Goal: Information Seeking & Learning: Understand process/instructions

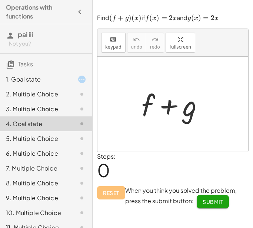
click at [42, 90] on div "2. Multiple Choice" at bounding box center [36, 94] width 60 height 9
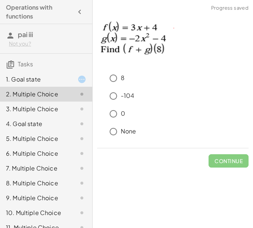
click at [34, 102] on div "1. Goal state" at bounding box center [46, 109] width 92 height 15
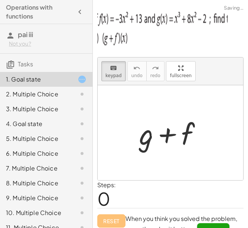
click at [43, 90] on div "2. Multiple Choice" at bounding box center [36, 94] width 60 height 9
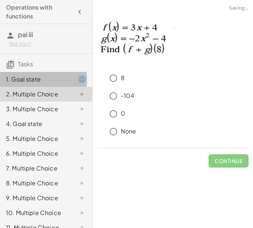
click at [42, 75] on div "1. Goal state" at bounding box center [36, 79] width 60 height 9
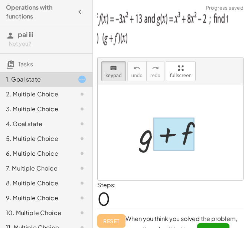
click at [171, 135] on div at bounding box center [173, 134] width 41 height 33
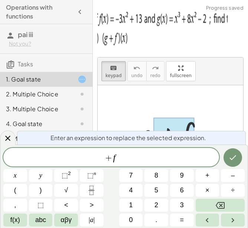
click at [150, 129] on div at bounding box center [173, 133] width 76 height 38
click at [135, 115] on div "+ g + f" at bounding box center [170, 133] width 85 height 42
click at [201, 95] on div at bounding box center [169, 132] width 145 height 95
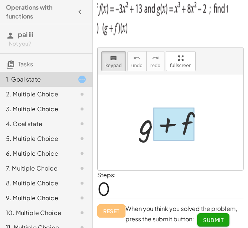
scroll to position [13, 0]
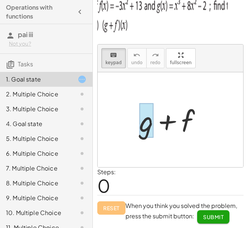
click at [151, 119] on div at bounding box center [146, 120] width 14 height 34
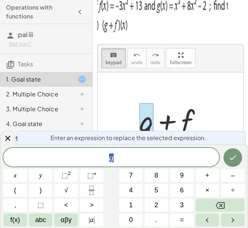
click at [105, 84] on div at bounding box center [169, 119] width 145 height 95
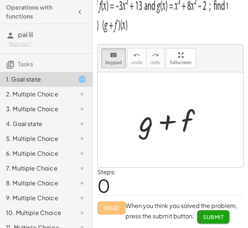
click at [107, 110] on div at bounding box center [169, 119] width 145 height 95
drag, startPoint x: 107, startPoint y: 110, endPoint x: 96, endPoint y: 81, distance: 30.6
click at [106, 109] on div at bounding box center [169, 119] width 145 height 95
click at [0, 0] on div "keyboard keypad undo undo redo redo fullscreen + g + f × Steps: 0 Reset When yo…" at bounding box center [0, 0] width 0 height 0
drag, startPoint x: 174, startPoint y: 60, endPoint x: 174, endPoint y: 102, distance: 41.9
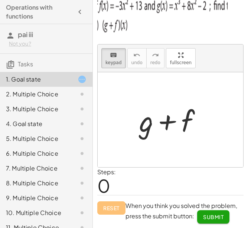
click at [174, 102] on div "keyboard keypad undo undo redo redo fullscreen + g + f ×" at bounding box center [169, 105] width 145 height 123
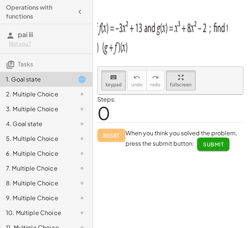
scroll to position [0, 0]
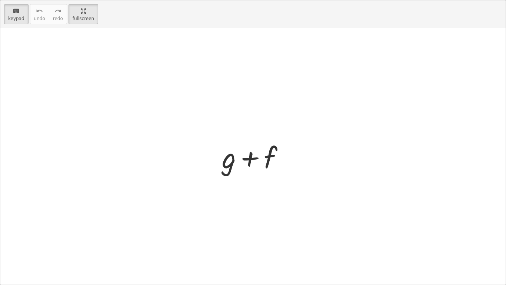
click at [253, 140] on div "+ g + f" at bounding box center [253, 156] width 85 height 42
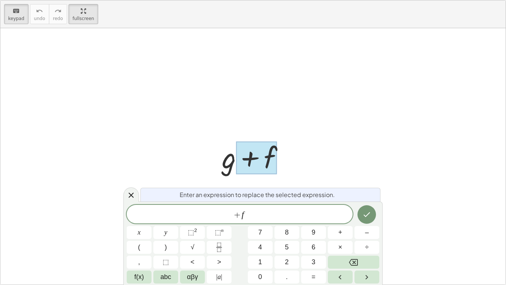
drag, startPoint x: 257, startPoint y: 163, endPoint x: 245, endPoint y: 117, distance: 47.7
click at [245, 117] on div "+ g + f" at bounding box center [253, 156] width 506 height 256
click at [124, 112] on div at bounding box center [253, 156] width 506 height 256
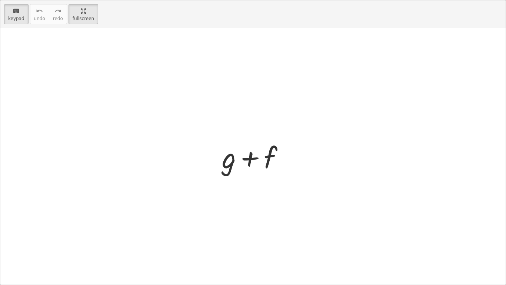
click at [75, 0] on html "Operations with functions pai iii Not you? Tasks 1. Goal state 2. Multiple Choi…" at bounding box center [253, 142] width 506 height 285
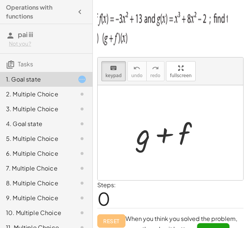
click at [126, 40] on img at bounding box center [162, 26] width 130 height 44
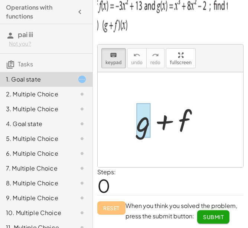
click at [148, 118] on div at bounding box center [143, 120] width 14 height 34
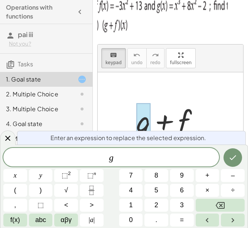
click at [148, 118] on div at bounding box center [143, 120] width 14 height 34
click at [186, 77] on div at bounding box center [169, 119] width 145 height 95
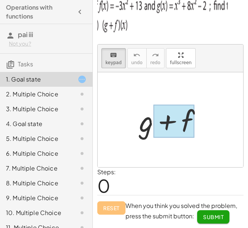
click at [193, 129] on div at bounding box center [173, 121] width 41 height 33
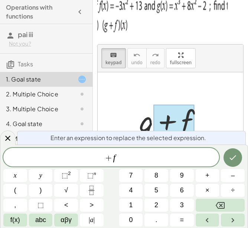
click at [192, 124] on div at bounding box center [173, 121] width 41 height 33
click at [209, 114] on div at bounding box center [173, 120] width 76 height 38
drag, startPoint x: 186, startPoint y: 67, endPoint x: 186, endPoint y: 110, distance: 42.3
click at [186, 110] on div "keyboard keypad undo undo redo redo fullscreen + g + f ×" at bounding box center [169, 105] width 145 height 123
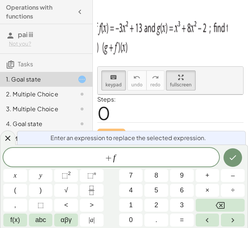
scroll to position [0, 0]
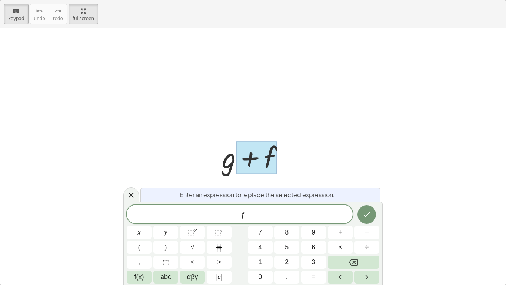
drag, startPoint x: 73, startPoint y: 7, endPoint x: 73, endPoint y: -35, distance: 41.9
click at [73, 0] on html "Operations with functions pai iii Not you? Tasks 1. Goal state 2. Multiple Choi…" at bounding box center [253, 142] width 506 height 285
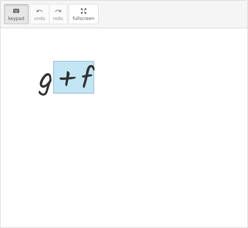
click at [215, 15] on img at bounding box center [162, 36] width 130 height 44
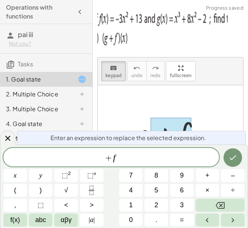
click at [233, 73] on div "keyboard keypad undo [PERSON_NAME] redo fullscreen" at bounding box center [169, 71] width 145 height 28
click at [7, 133] on div at bounding box center [8, 137] width 16 height 14
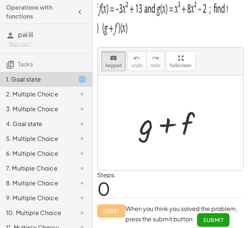
scroll to position [13, 0]
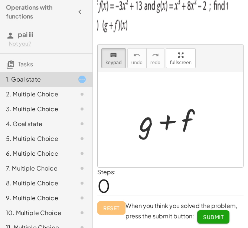
click at [30, 116] on div "2. Multiple Choice" at bounding box center [46, 123] width 92 height 15
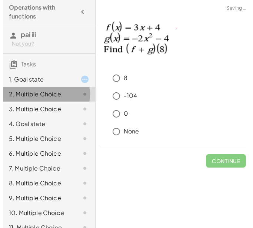
scroll to position [0, 0]
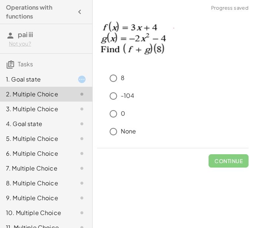
click at [37, 106] on div "3. Multiple Choice" at bounding box center [36, 109] width 60 height 9
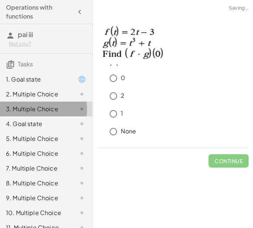
click at [38, 110] on div "3. Multiple Choice" at bounding box center [36, 109] width 60 height 9
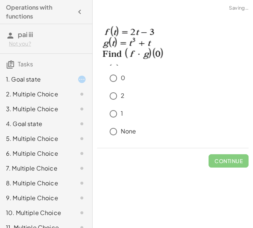
click at [49, 146] on div "4. Goal state" at bounding box center [46, 153] width 92 height 15
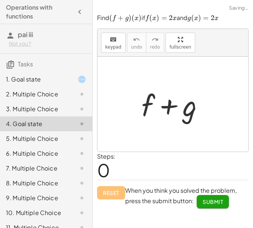
click at [63, 161] on div "5. Multiple Choice" at bounding box center [46, 168] width 92 height 15
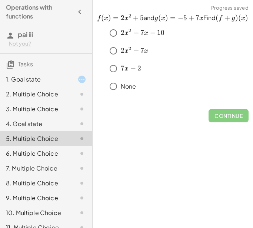
click at [51, 123] on div "4. Goal state" at bounding box center [36, 123] width 60 height 9
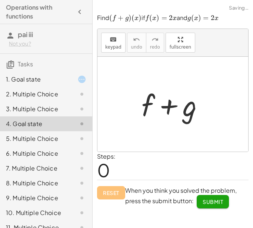
click at [176, 116] on div at bounding box center [176, 104] width 76 height 38
click at [188, 107] on div at bounding box center [176, 104] width 76 height 38
click at [106, 39] on div "keyboard" at bounding box center [113, 39] width 16 height 9
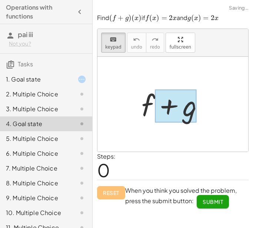
click at [186, 105] on div at bounding box center [176, 105] width 42 height 33
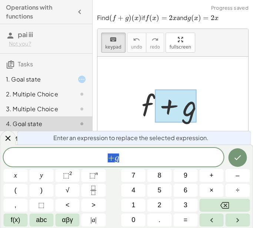
click at [195, 105] on div at bounding box center [176, 105] width 42 height 33
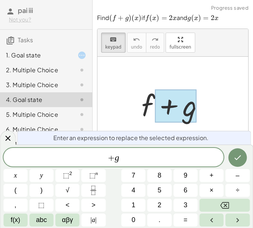
scroll to position [37, 0]
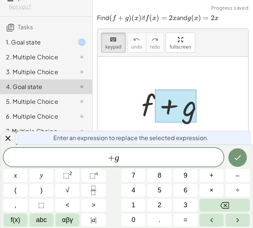
click at [43, 87] on div "4. Goal state" at bounding box center [36, 86] width 60 height 9
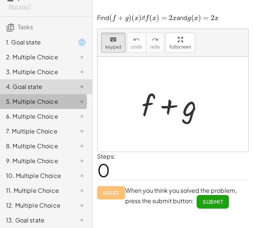
click at [50, 99] on div "5. Multiple Choice" at bounding box center [36, 101] width 60 height 9
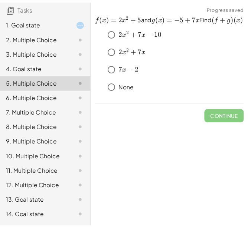
scroll to position [74, 0]
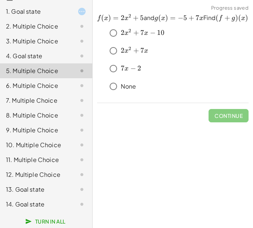
click at [58, 182] on div "11. Multiple Choice" at bounding box center [46, 189] width 92 height 15
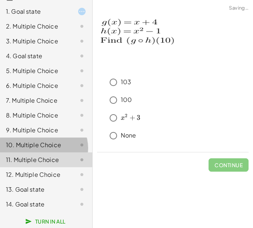
click at [49, 148] on div "10. Multiple Choice" at bounding box center [36, 144] width 60 height 9
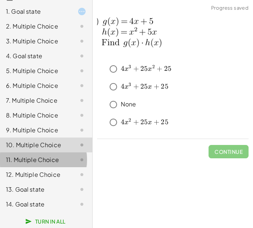
click at [59, 163] on div "11. Multiple Choice" at bounding box center [36, 159] width 60 height 9
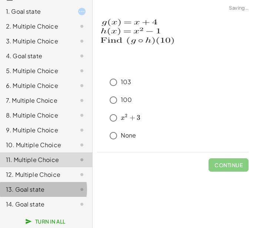
click at [68, 191] on div at bounding box center [76, 189] width 21 height 9
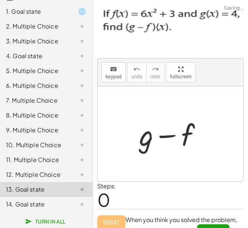
click at [68, 202] on div at bounding box center [76, 204] width 21 height 9
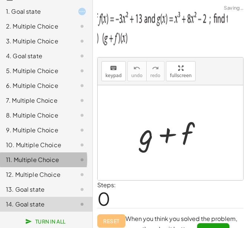
click at [49, 182] on div "11. Multiple Choice" at bounding box center [46, 189] width 92 height 15
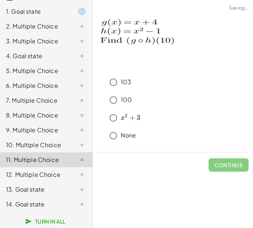
click at [66, 192] on div at bounding box center [76, 189] width 21 height 9
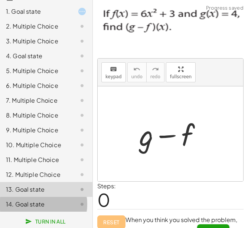
click at [67, 199] on div "14. Goal state" at bounding box center [46, 204] width 92 height 15
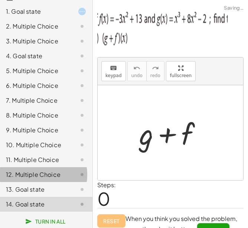
click at [60, 197] on div "12. Multiple Choice" at bounding box center [46, 204] width 92 height 15
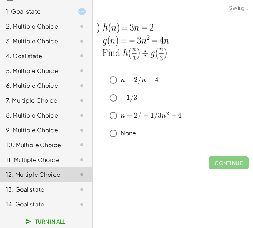
click at [66, 186] on div at bounding box center [76, 189] width 21 height 9
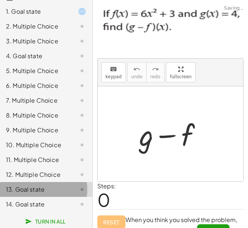
click at [66, 192] on div at bounding box center [76, 189] width 21 height 9
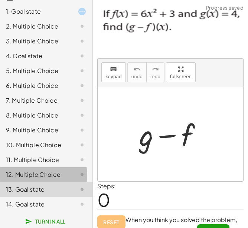
click at [55, 197] on div "12. Multiple Choice" at bounding box center [46, 204] width 92 height 15
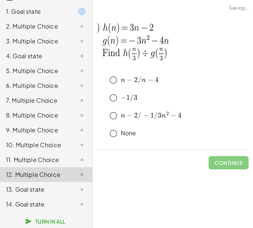
click at [60, 191] on div "13. Goal state" at bounding box center [36, 189] width 60 height 9
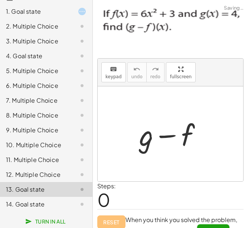
click at [66, 202] on div at bounding box center [76, 204] width 21 height 9
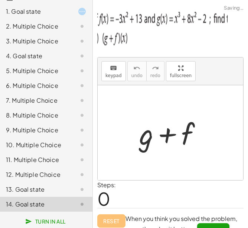
click at [50, 185] on div "13. Goal state" at bounding box center [36, 189] width 60 height 9
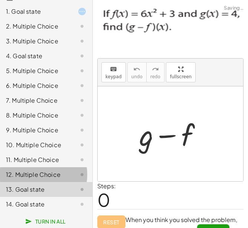
click at [47, 177] on div "12. Multiple Choice" at bounding box center [36, 174] width 60 height 9
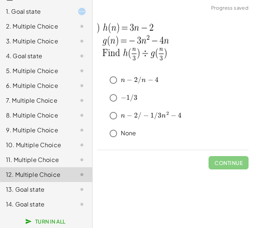
click at [55, 191] on div "13. Goal state" at bounding box center [36, 189] width 60 height 9
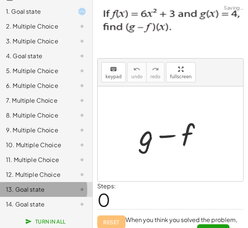
click at [61, 196] on div "13. Goal state" at bounding box center [46, 189] width 92 height 15
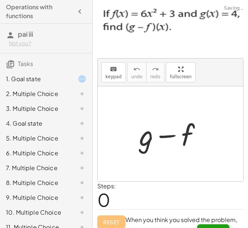
scroll to position [0, 0]
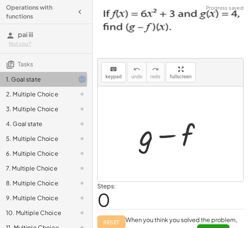
click at [24, 102] on div "1. Goal state" at bounding box center [46, 109] width 92 height 15
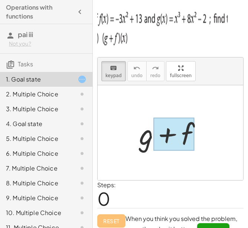
drag, startPoint x: 194, startPoint y: 126, endPoint x: 166, endPoint y: 142, distance: 32.5
click at [166, 133] on div "+ g + f" at bounding box center [166, 133] width 0 height 0
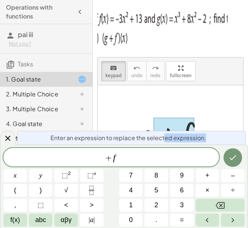
drag, startPoint x: 166, startPoint y: 142, endPoint x: 192, endPoint y: 135, distance: 26.9
click at [191, 156] on div "Enter an expression to replace the selected expression. + f x y ⬚ 2 ⬚ n 7 8 9 +…" at bounding box center [124, 186] width 248 height 83
click at [189, 110] on div at bounding box center [169, 132] width 145 height 95
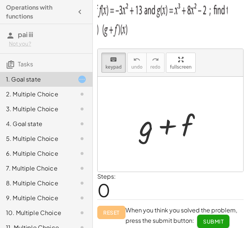
scroll to position [13, 0]
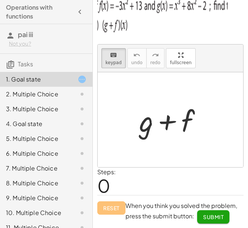
click at [0, 0] on div "keyboard keypad undo undo redo redo fullscreen + g + f × Steps: 0 Reset When yo…" at bounding box center [0, 0] width 0 height 0
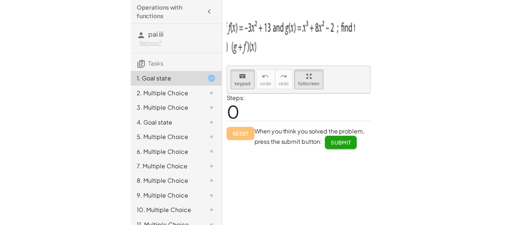
scroll to position [0, 0]
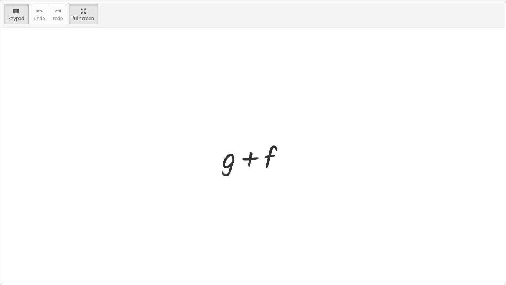
drag, startPoint x: 235, startPoint y: 165, endPoint x: 246, endPoint y: 198, distance: 34.7
drag, startPoint x: 228, startPoint y: 163, endPoint x: 227, endPoint y: 173, distance: 10.4
drag, startPoint x: 228, startPoint y: 165, endPoint x: 298, endPoint y: 152, distance: 71.5
drag, startPoint x: 275, startPoint y: 152, endPoint x: 306, endPoint y: 148, distance: 30.7
click at [253, 156] on div at bounding box center [256, 157] width 41 height 33
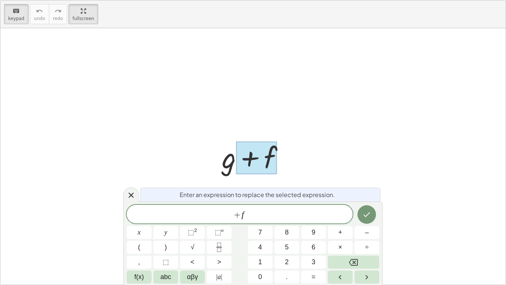
click at [253, 156] on div at bounding box center [256, 157] width 41 height 33
click at [133, 194] on icon at bounding box center [131, 195] width 9 height 9
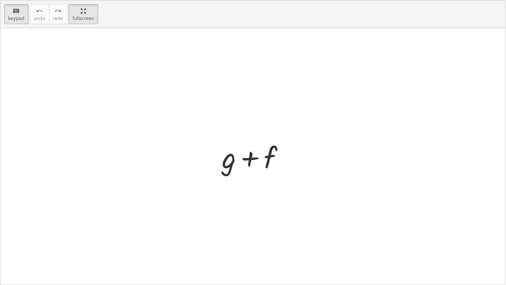
drag, startPoint x: 264, startPoint y: 156, endPoint x: 235, endPoint y: 134, distance: 36.8
click at [13, 19] on span "keypad" at bounding box center [16, 18] width 16 height 5
click at [253, 155] on div at bounding box center [256, 156] width 76 height 38
click at [21, 19] on span "keypad" at bounding box center [16, 18] width 16 height 5
click at [253, 158] on div at bounding box center [256, 157] width 41 height 33
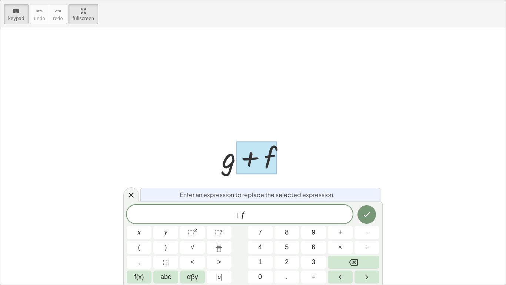
click at [253, 158] on div at bounding box center [256, 157] width 41 height 33
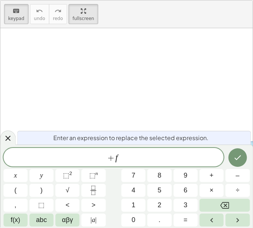
click at [189, 109] on div at bounding box center [147, 134] width 295 height 212
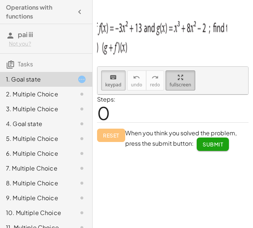
click at [172, 83] on div "keyboard keypad undo [PERSON_NAME] redo fullscreen" at bounding box center [172, 81] width 151 height 28
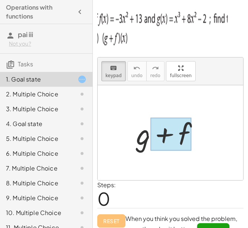
click at [191, 138] on div at bounding box center [170, 133] width 76 height 38
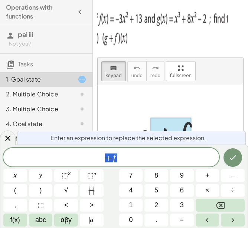
click at [193, 123] on div at bounding box center [170, 133] width 76 height 38
click at [0, 0] on div "keyboard keypad undo undo redo redo fullscreen + g + f × Steps: 0 Reset When yo…" at bounding box center [0, 0] width 0 height 0
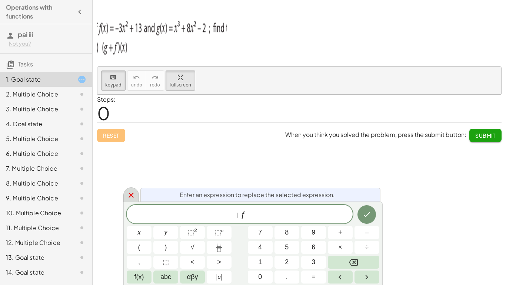
click at [135, 193] on div at bounding box center [131, 194] width 16 height 14
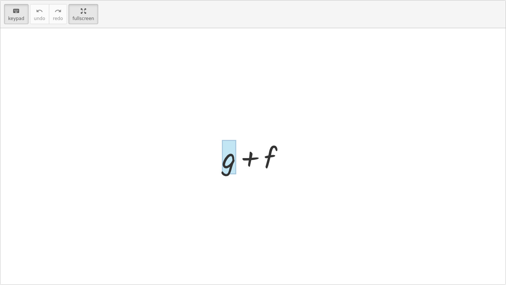
drag, startPoint x: 224, startPoint y: 153, endPoint x: 231, endPoint y: 159, distance: 8.7
click at [223, 145] on div at bounding box center [229, 157] width 14 height 34
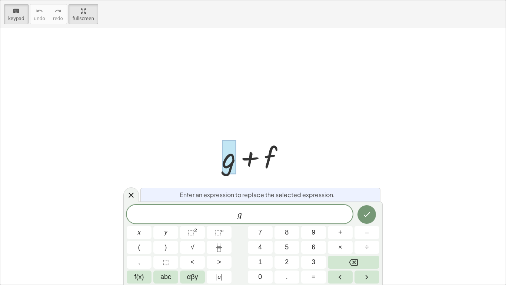
drag, startPoint x: 232, startPoint y: 161, endPoint x: 269, endPoint y: 146, distance: 39.8
click at [253, 127] on div "+ g + f" at bounding box center [253, 156] width 506 height 256
click at [253, 148] on div at bounding box center [256, 156] width 76 height 38
click at [253, 183] on div at bounding box center [253, 156] width 506 height 256
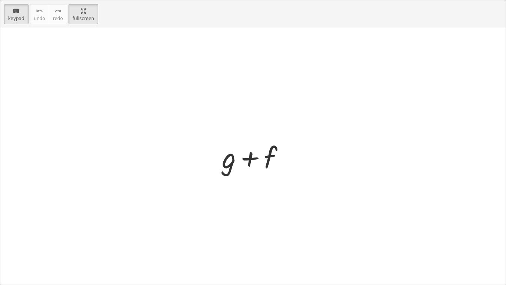
drag, startPoint x: 270, startPoint y: 168, endPoint x: 303, endPoint y: 116, distance: 61.5
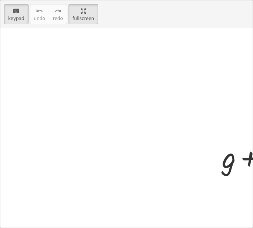
click at [114, 32] on img at bounding box center [162, 36] width 130 height 44
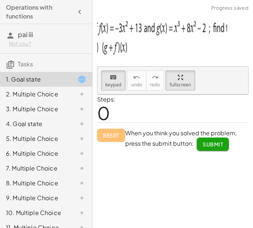
click at [109, 44] on img at bounding box center [162, 36] width 130 height 44
click at [102, 45] on img at bounding box center [162, 36] width 130 height 44
click at [228, 21] on p at bounding box center [173, 37] width 152 height 47
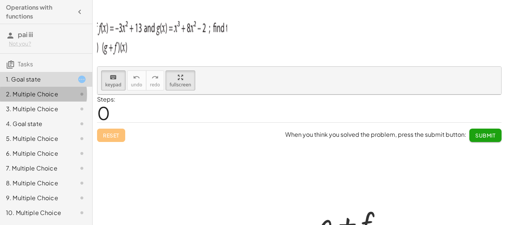
click at [66, 90] on div at bounding box center [76, 94] width 21 height 9
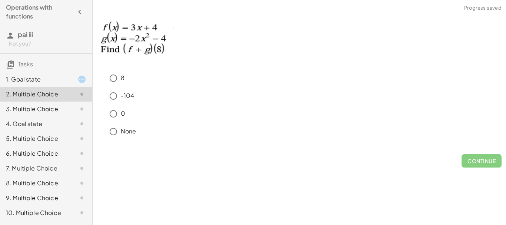
click at [46, 102] on div "1. Goal state" at bounding box center [46, 109] width 92 height 15
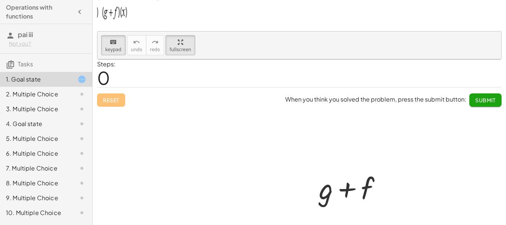
scroll to position [82, 0]
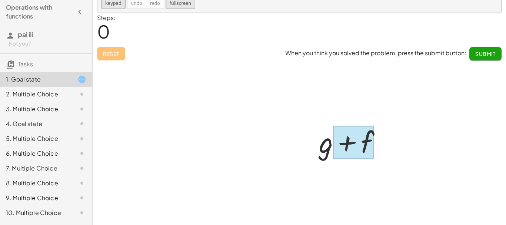
click at [253, 133] on div at bounding box center [353, 142] width 41 height 33
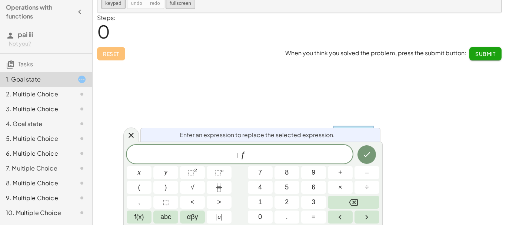
click at [253, 163] on div "+ f x y ⬚ 2 ⬚ n 7 8 9 + – ( ) √ 4 5 6 × ÷ , ⬚ < > 1 2 3 f(x) abc αβγ | a | 0 . =" at bounding box center [253, 184] width 253 height 79
click at [253, 158] on span "+ f" at bounding box center [240, 155] width 226 height 10
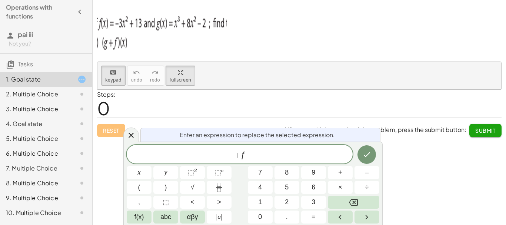
scroll to position [0, 0]
